Goal: Complete application form

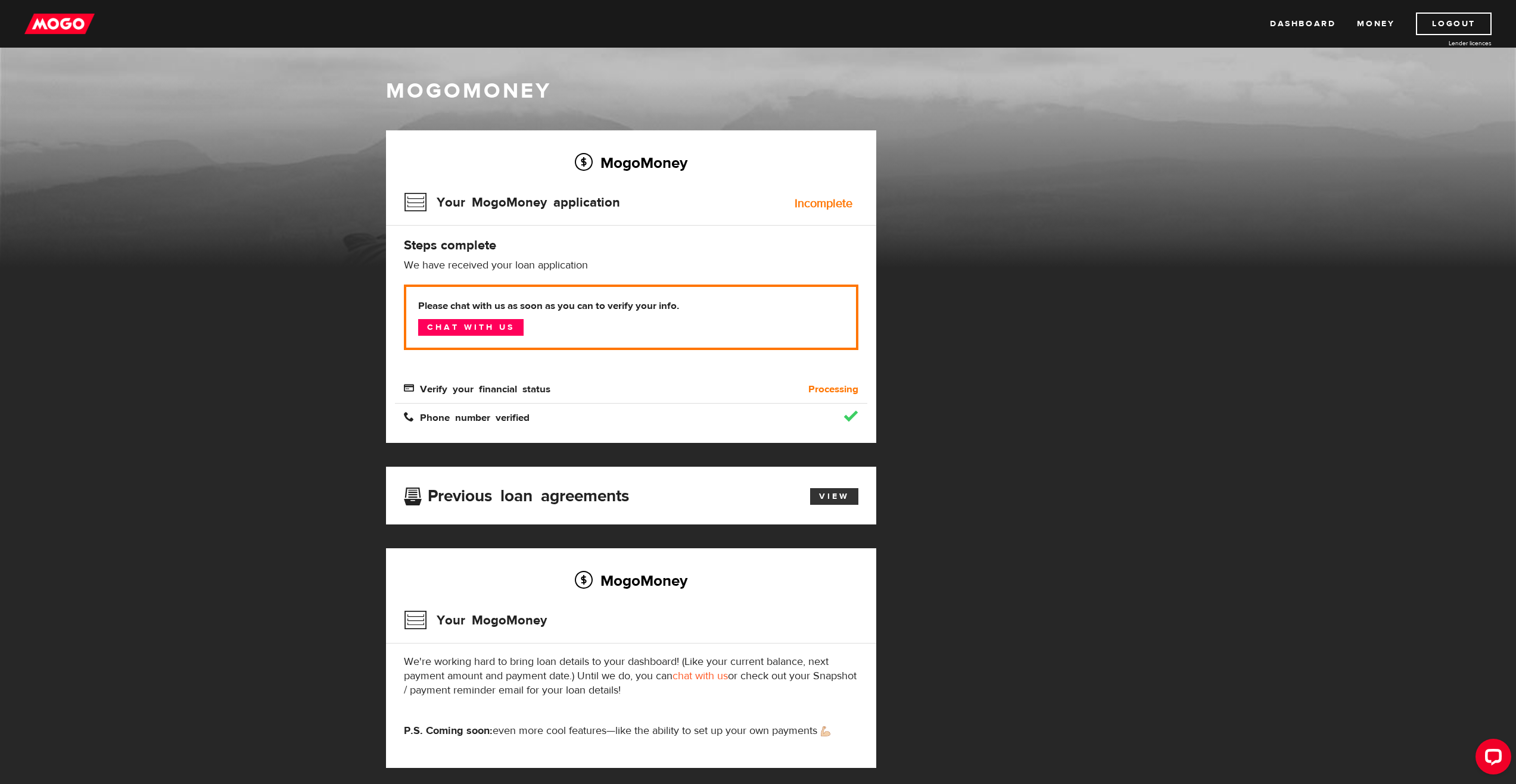
click at [842, 498] on link "View" at bounding box center [834, 496] width 48 height 17
click at [838, 392] on b "Processing" at bounding box center [834, 390] width 50 height 14
drag, startPoint x: 792, startPoint y: 208, endPoint x: 858, endPoint y: 215, distance: 66.4
click at [858, 215] on div "Your MogoMoney application Incomplete" at bounding box center [631, 206] width 454 height 38
drag, startPoint x: 416, startPoint y: 390, endPoint x: 476, endPoint y: 397, distance: 60.4
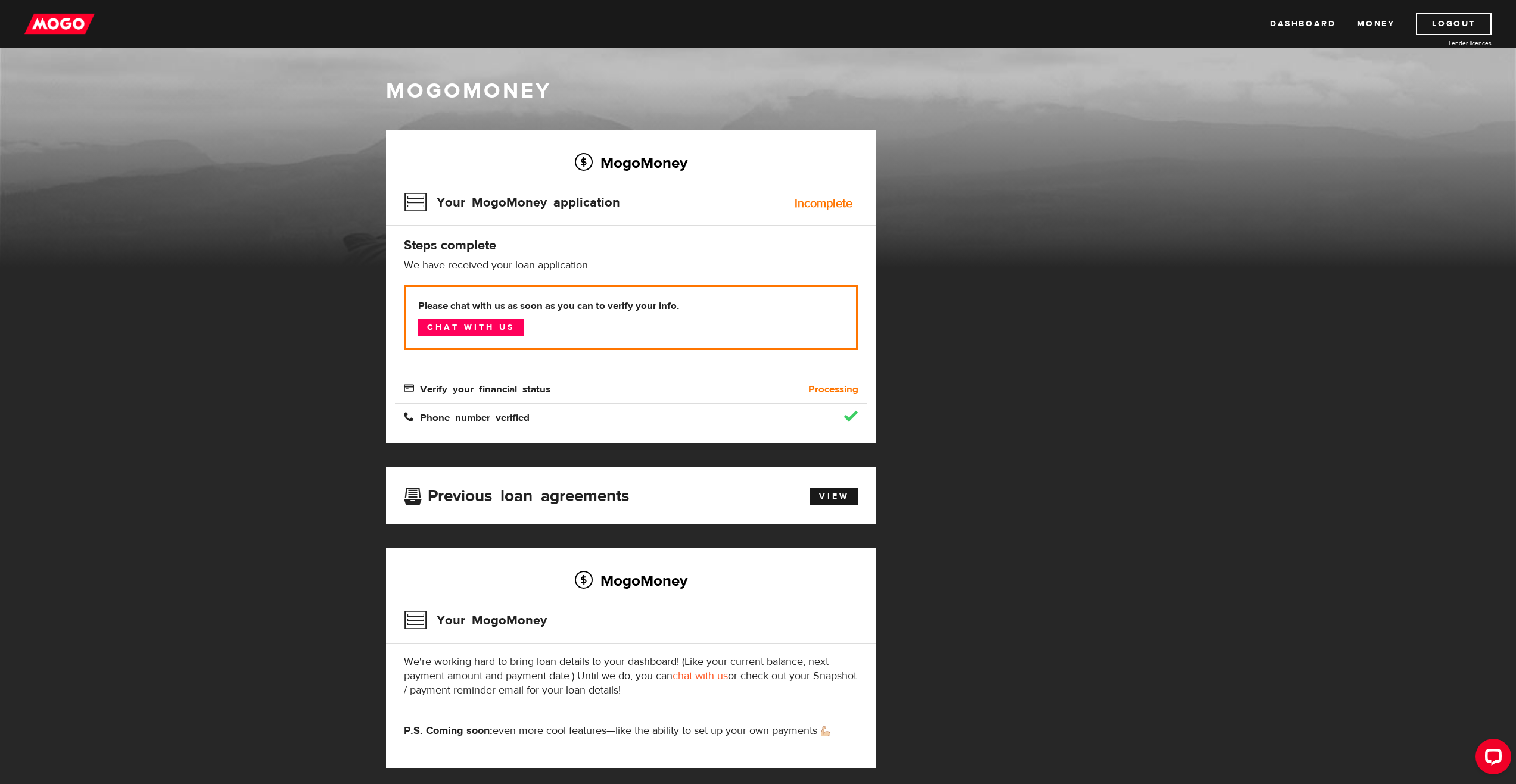
click at [418, 390] on span "Verify your financial status" at bounding box center [478, 387] width 147 height 10
click at [839, 388] on b "Processing" at bounding box center [834, 390] width 50 height 14
click at [1307, 21] on link "Dashboard" at bounding box center [1302, 23] width 65 height 22
drag, startPoint x: 794, startPoint y: 200, endPoint x: 854, endPoint y: 212, distance: 61.2
click at [861, 215] on div "MogoMoney Your MogoMoney application Incomplete Steps complete We have received…" at bounding box center [631, 287] width 490 height 313
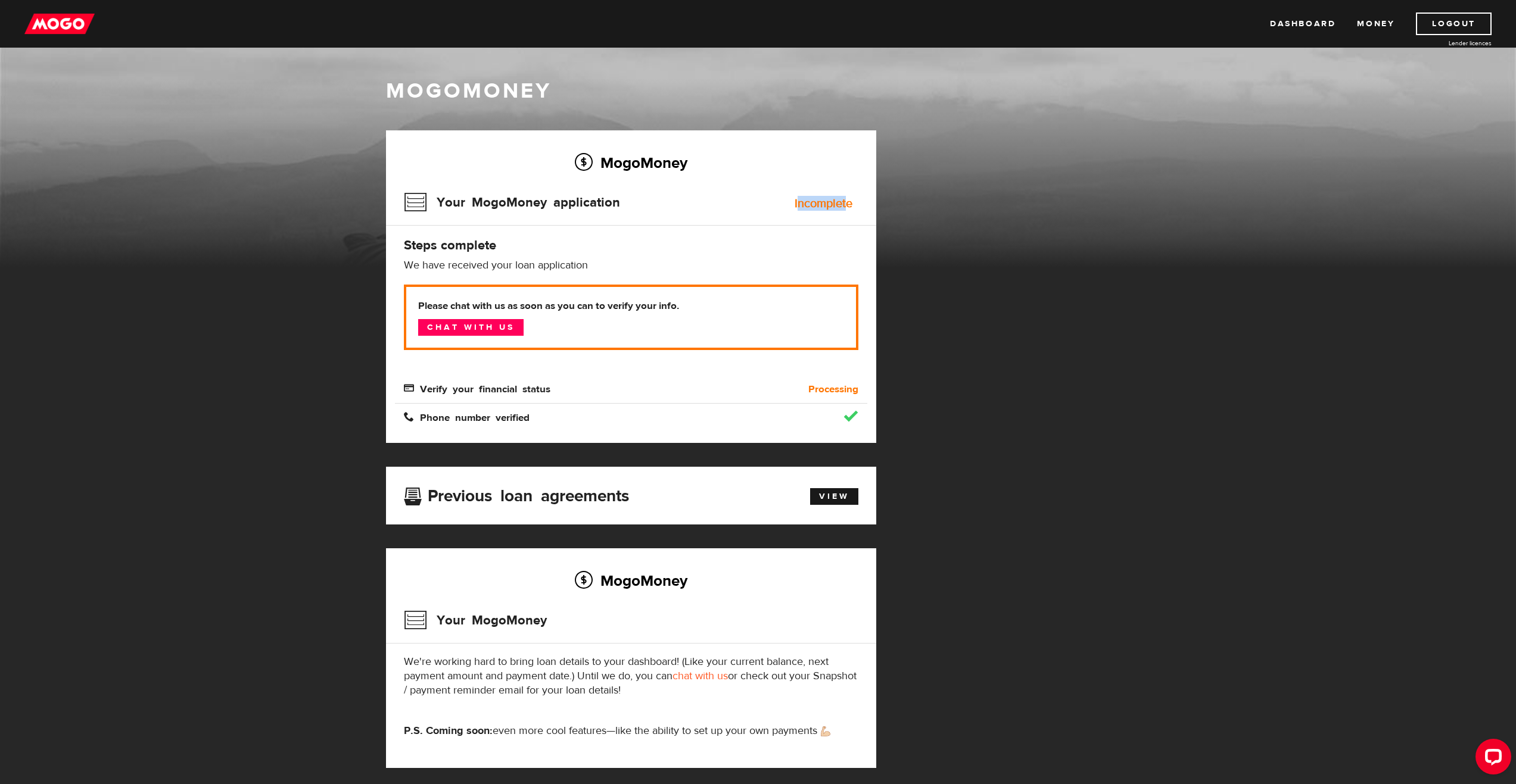
drag, startPoint x: 849, startPoint y: 205, endPoint x: 799, endPoint y: 203, distance: 50.0
click at [799, 203] on div "Incomplete" at bounding box center [824, 203] width 58 height 12
click at [794, 205] on div "Your MogoMoney application Incomplete" at bounding box center [631, 206] width 454 height 38
drag, startPoint x: 797, startPoint y: 204, endPoint x: 859, endPoint y: 211, distance: 62.4
click at [859, 211] on div "MogoMoney Your MogoMoney application Incomplete Steps complete We have received…" at bounding box center [631, 287] width 490 height 313
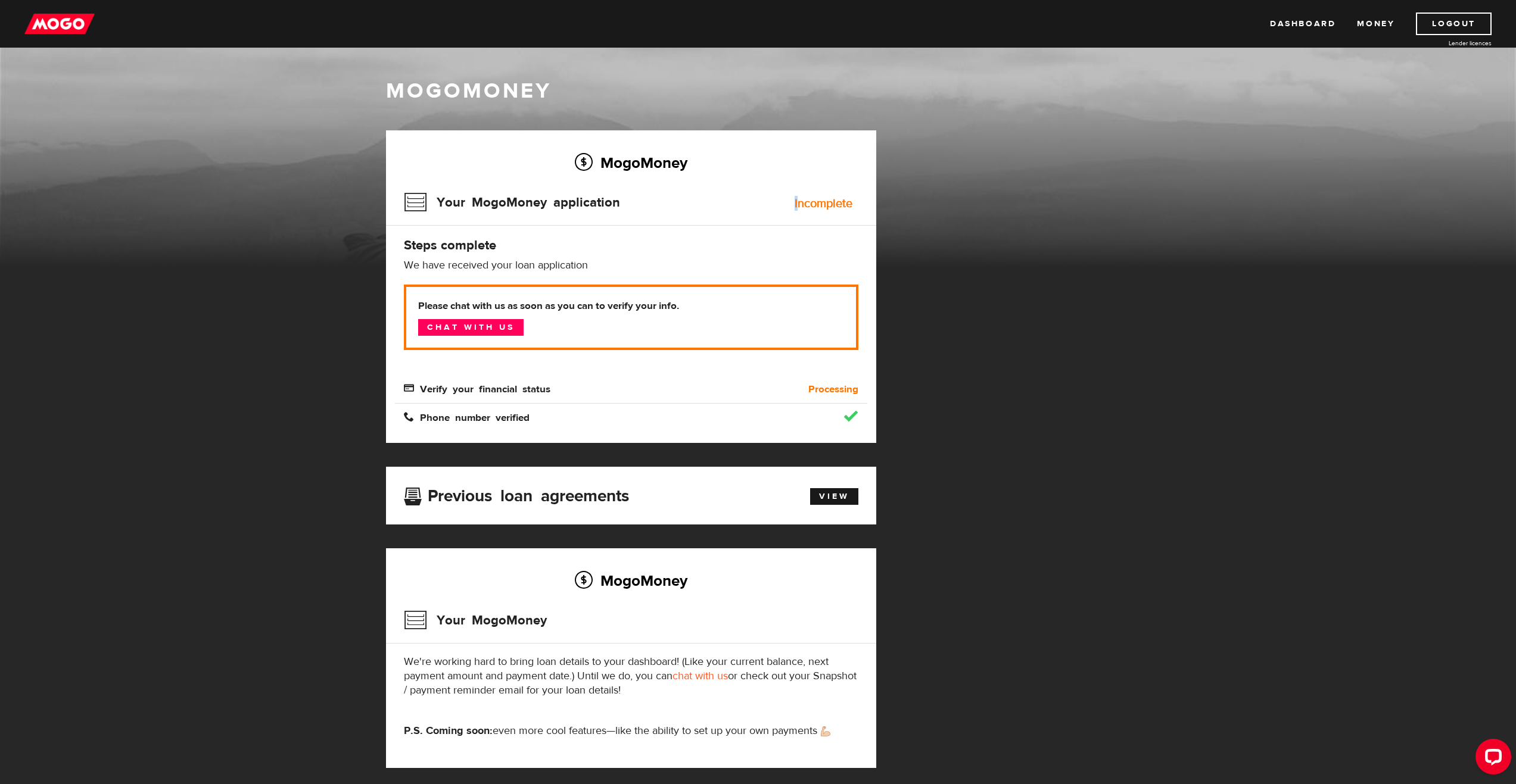
click at [1006, 210] on div "MogoMoney Your MogoMoney application Expired Your MogoMoney credit decision has…" at bounding box center [758, 461] width 763 height 662
click at [470, 327] on link "Chat with us" at bounding box center [471, 327] width 106 height 17
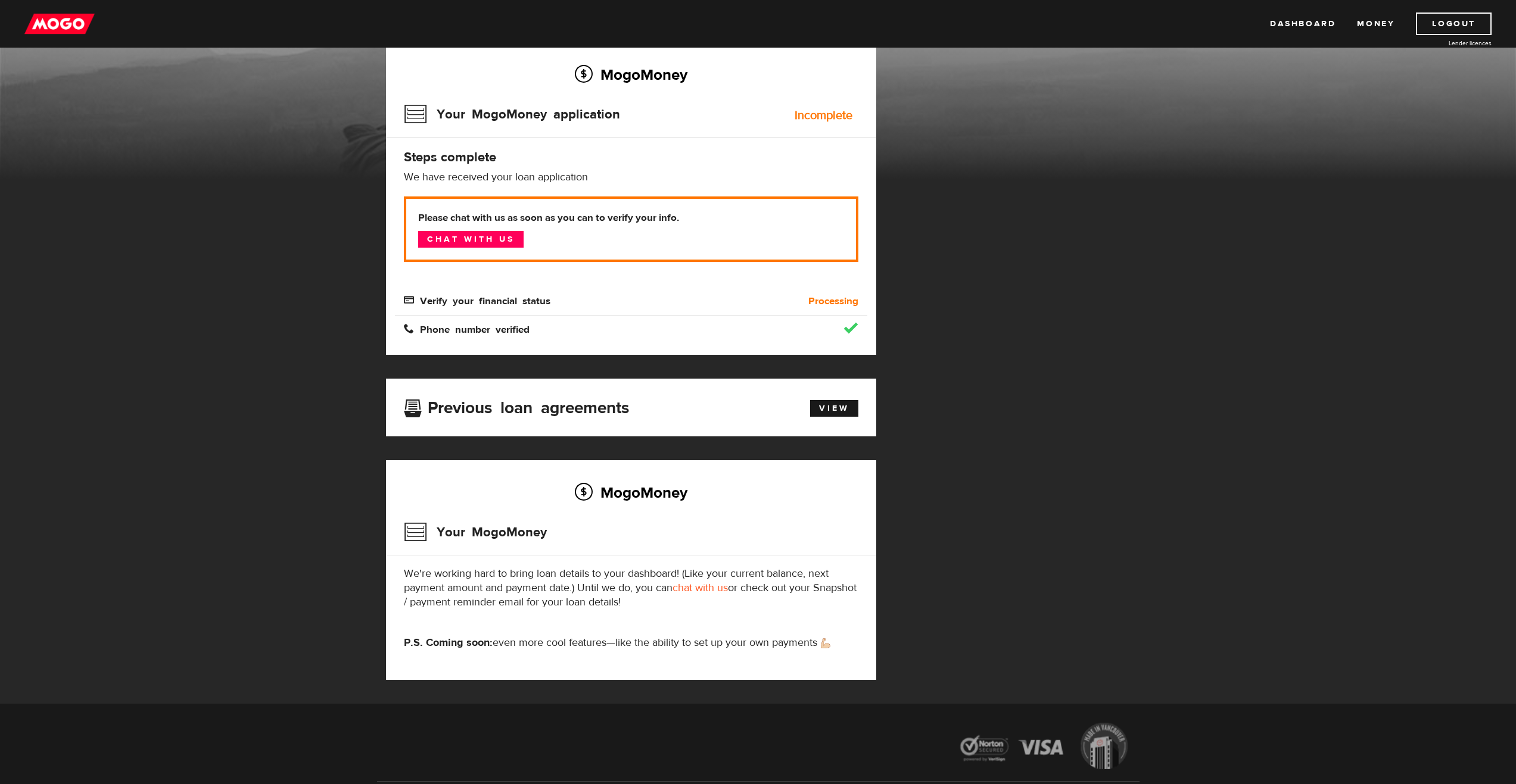
scroll to position [119, 0]
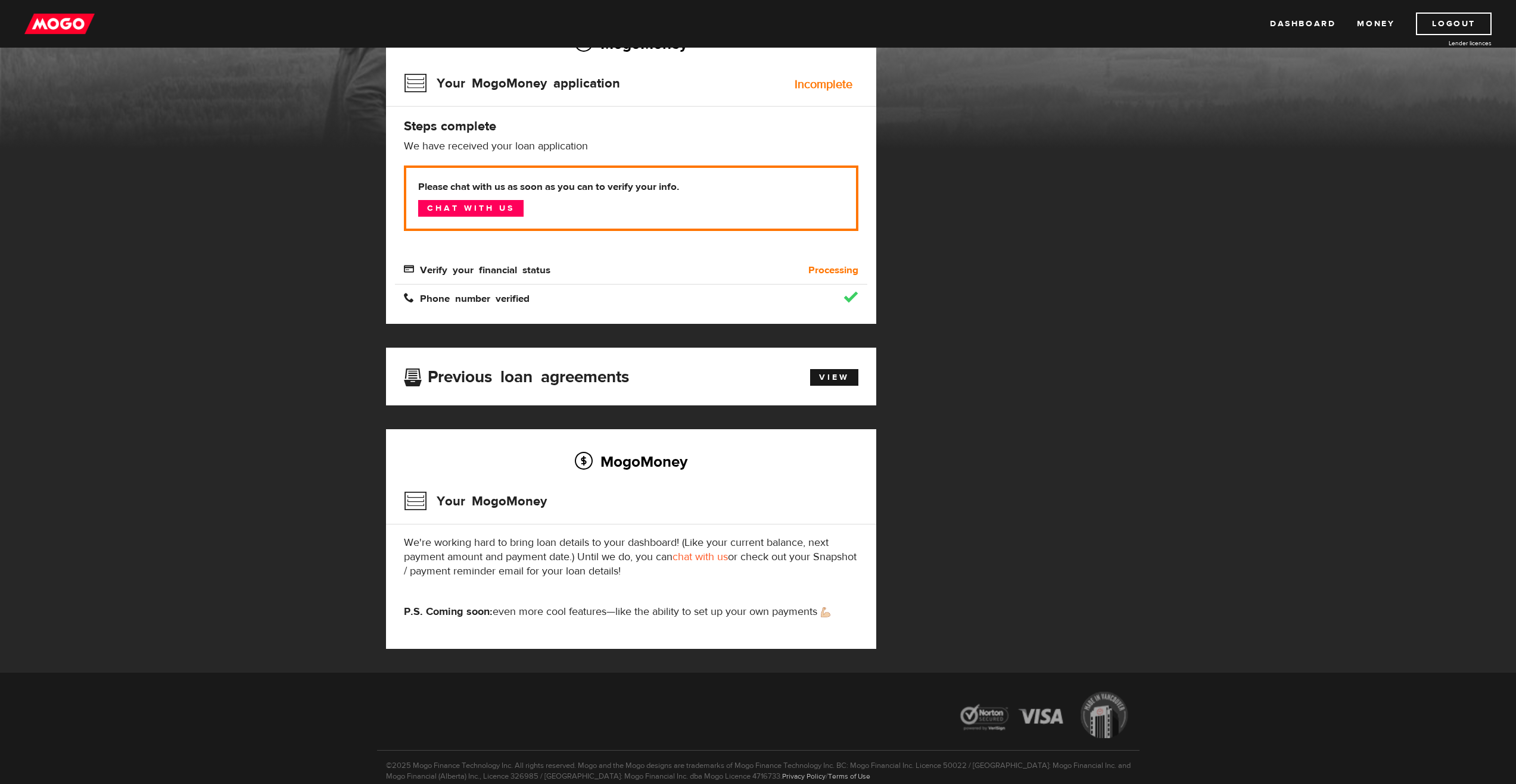
click at [826, 272] on b "Processing" at bounding box center [834, 270] width 50 height 14
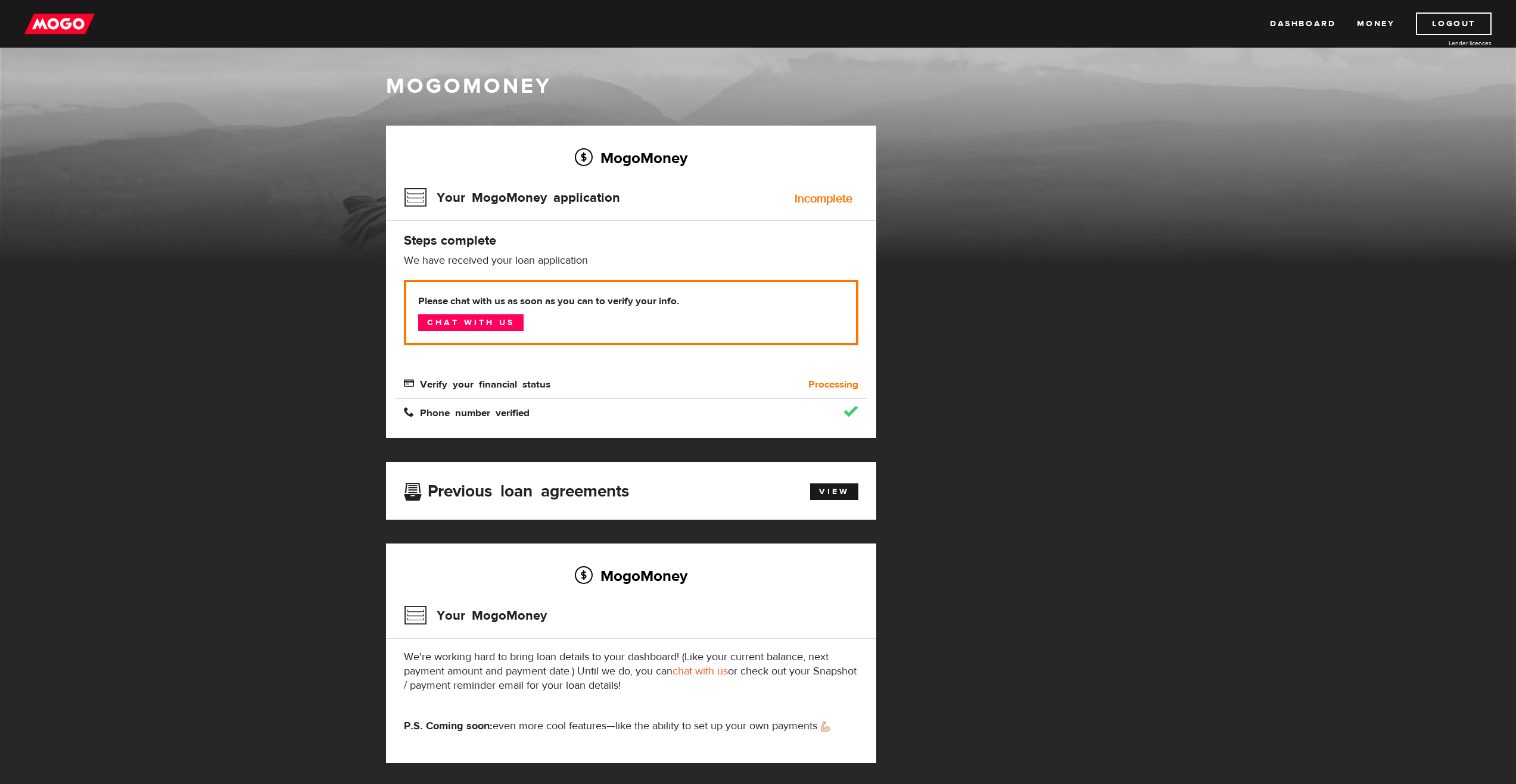
scroll to position [0, 0]
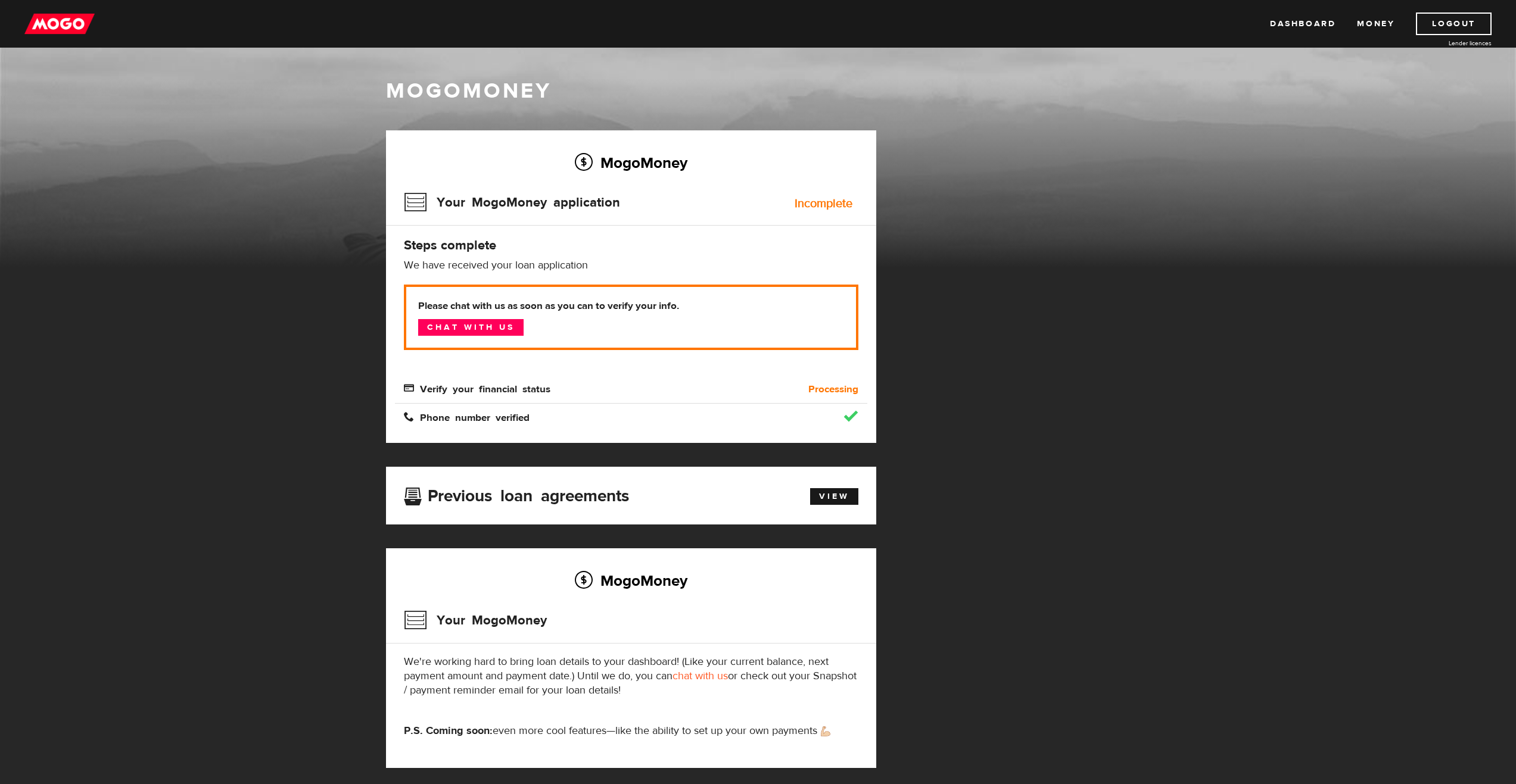
click at [79, 24] on img at bounding box center [59, 23] width 71 height 22
